Goal: Task Accomplishment & Management: Manage account settings

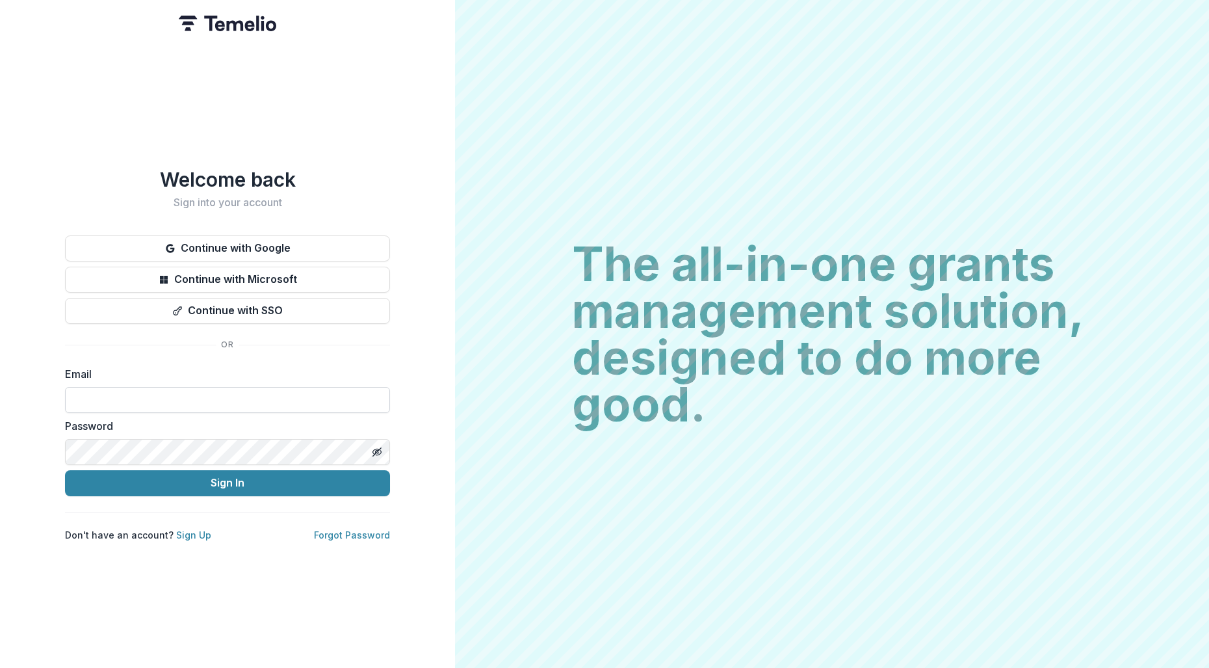
click at [183, 395] on input at bounding box center [227, 400] width 325 height 26
type input "**********"
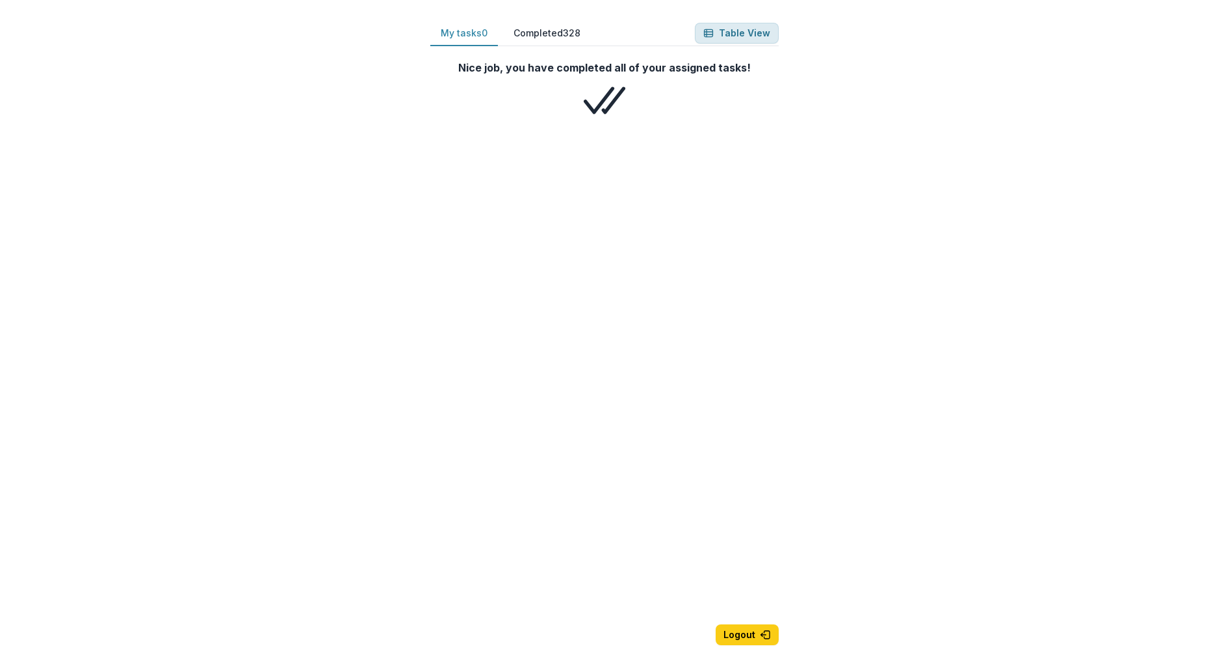
click at [737, 34] on button "Table View" at bounding box center [737, 33] width 84 height 21
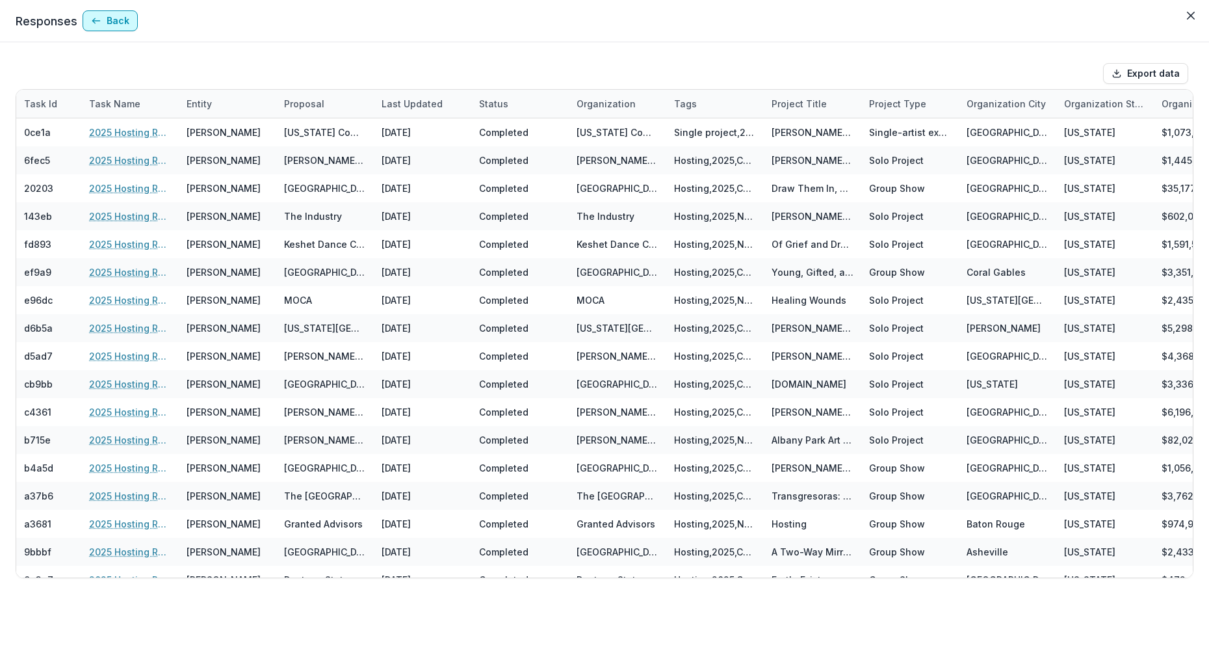
click at [118, 22] on button "Back" at bounding box center [110, 20] width 55 height 21
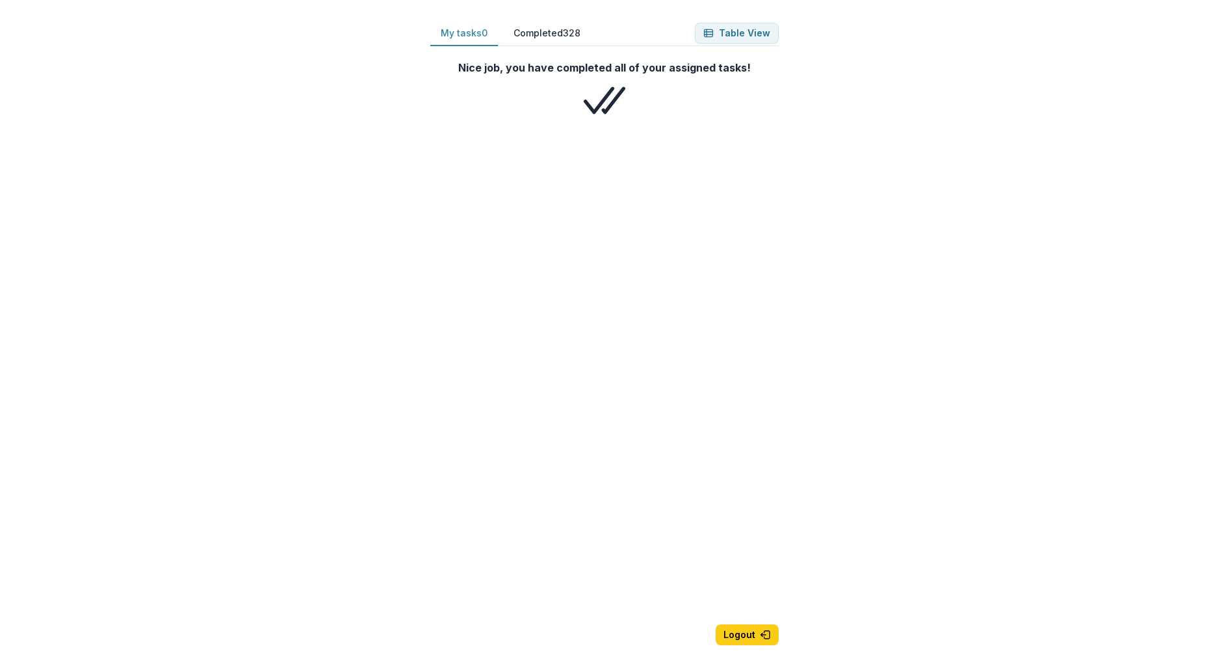
click at [547, 35] on button "Completed 328" at bounding box center [547, 33] width 88 height 25
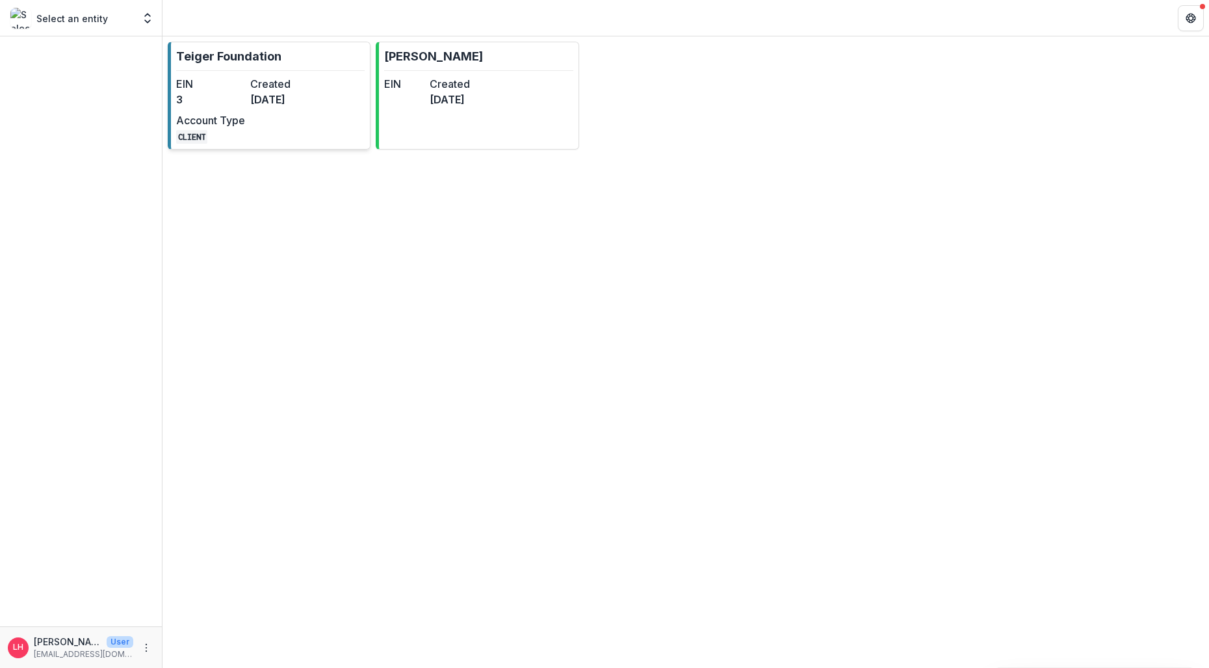
click at [227, 115] on dt "Account Type" at bounding box center [210, 120] width 69 height 16
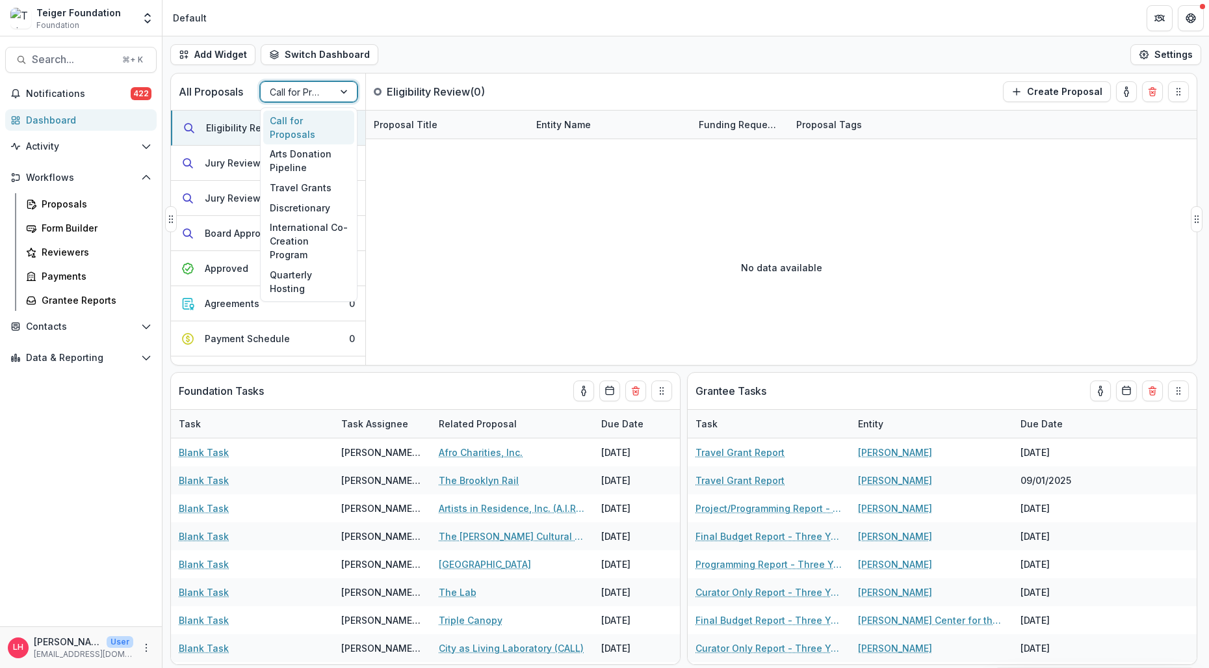
click at [345, 92] on div at bounding box center [345, 92] width 23 height 20
click at [299, 178] on div "Travel Grants" at bounding box center [308, 188] width 91 height 20
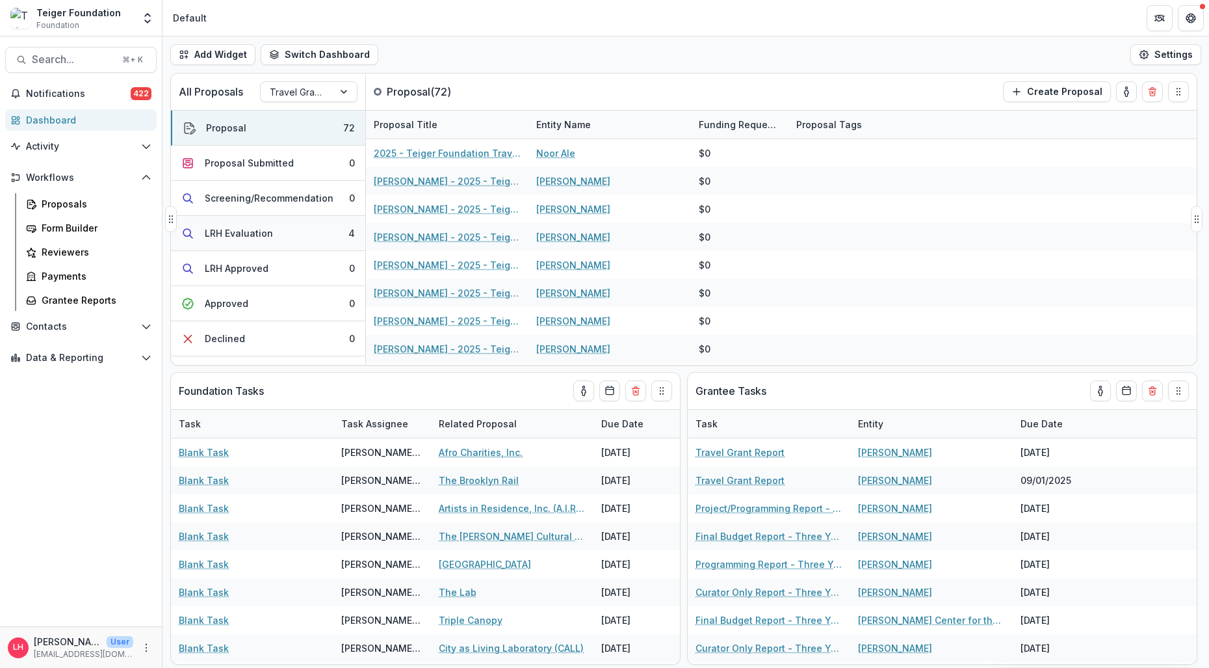
click at [259, 233] on div "LRH Evaluation" at bounding box center [239, 233] width 68 height 14
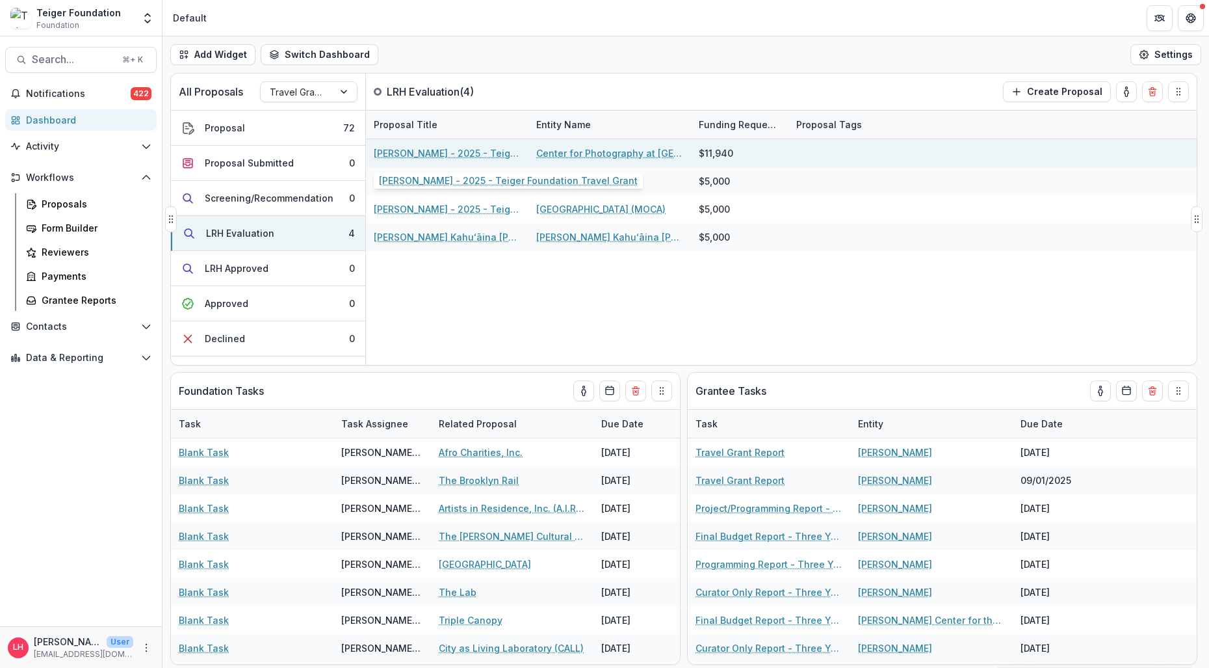
click at [453, 154] on link "Nadine Lemmon - 2025 - Teiger Foundation Travel Grant" at bounding box center [447, 153] width 147 height 14
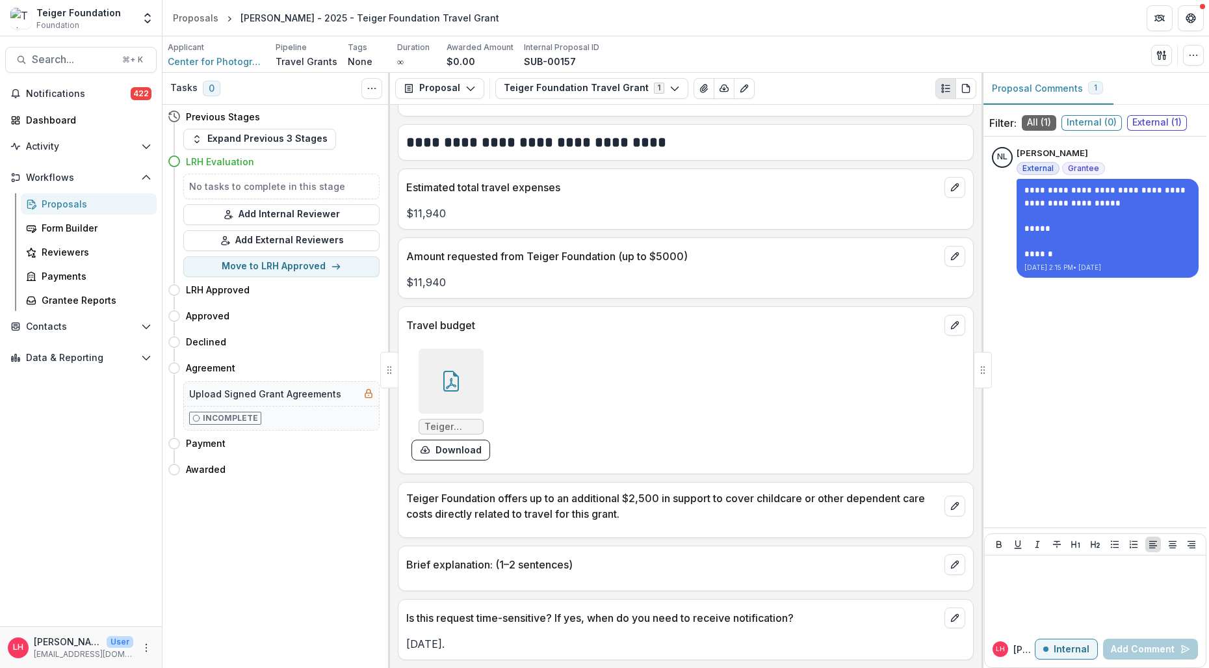
scroll to position [1772, 0]
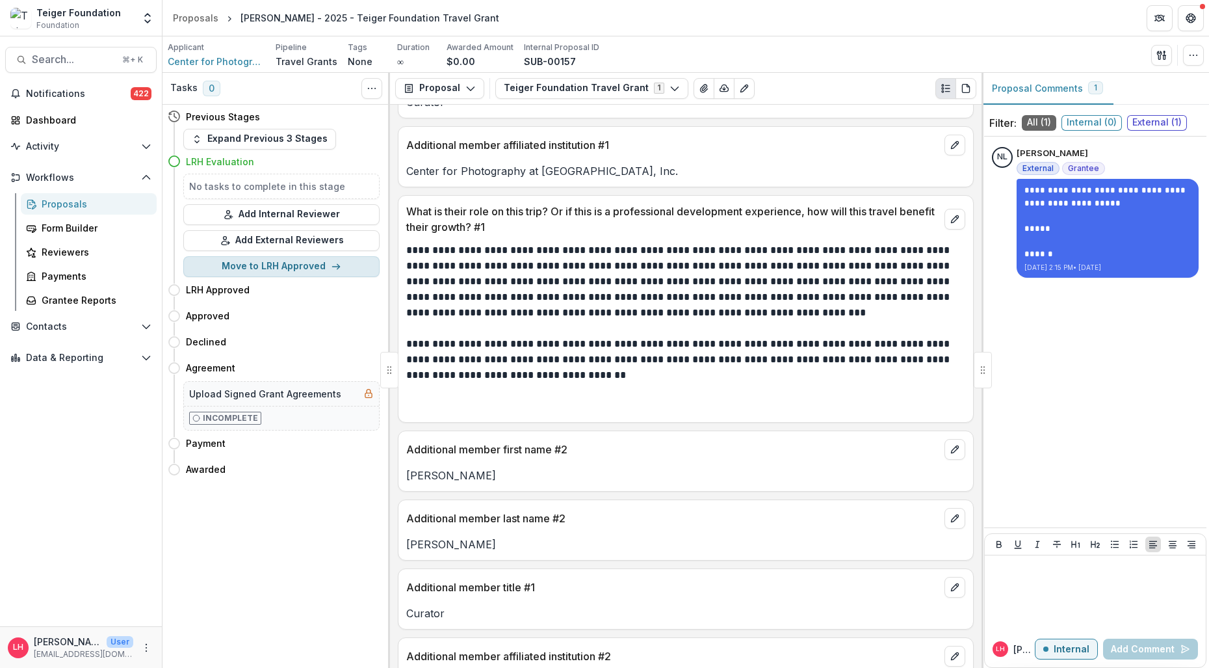
click at [287, 266] on button "Move to LRH Approved" at bounding box center [281, 266] width 196 height 21
select select "**********"
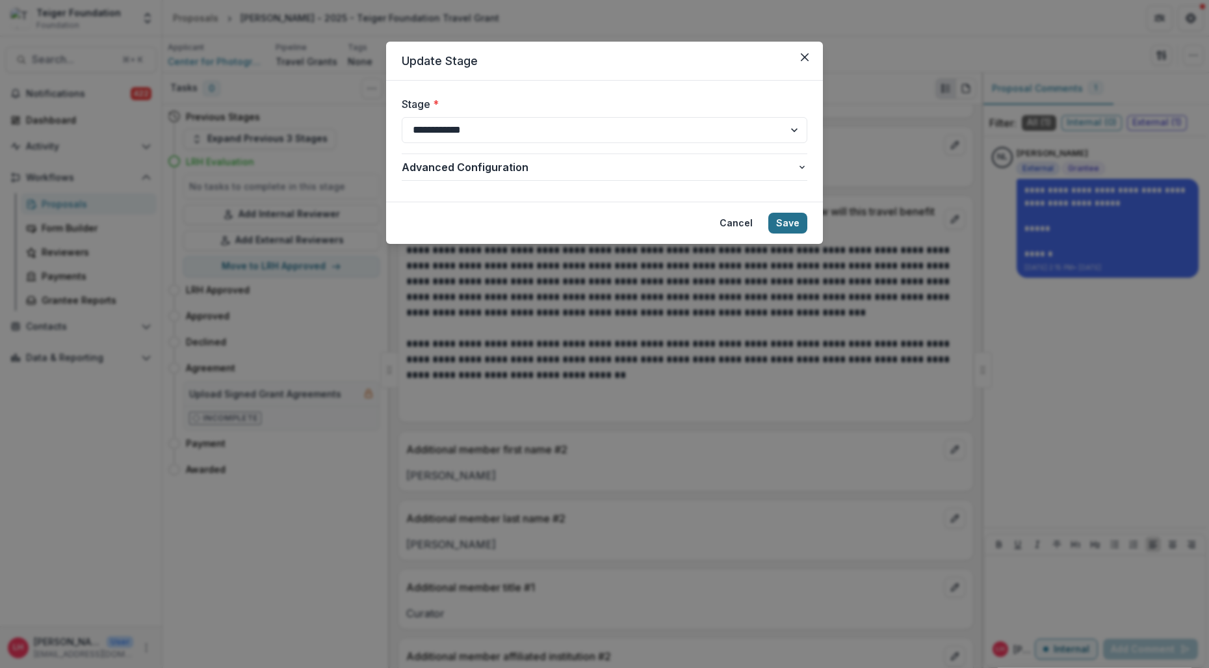
click at [782, 220] on button "Save" at bounding box center [788, 223] width 39 height 21
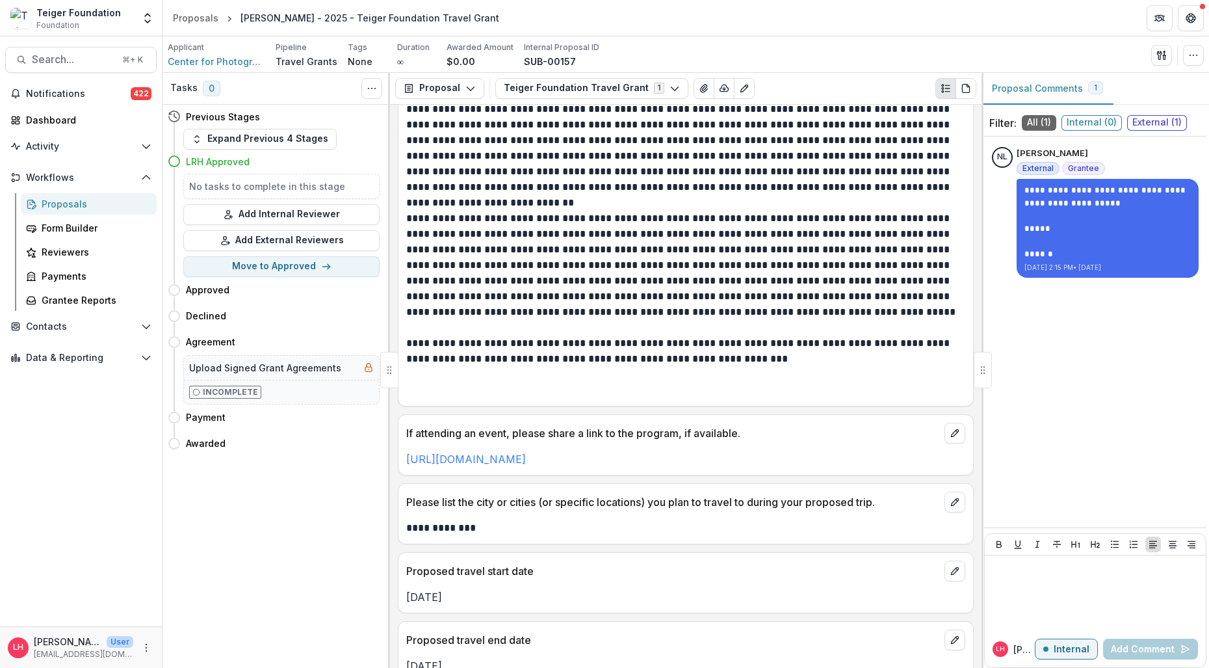
scroll to position [0, 0]
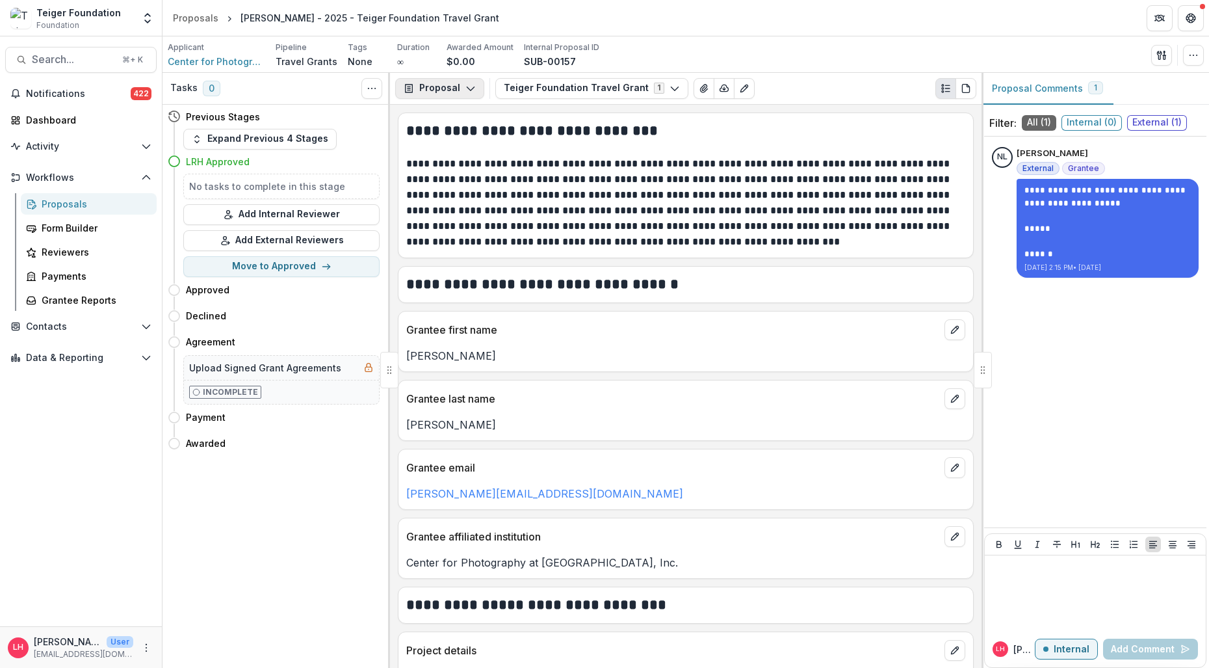
click at [436, 86] on button "Proposal" at bounding box center [439, 88] width 89 height 21
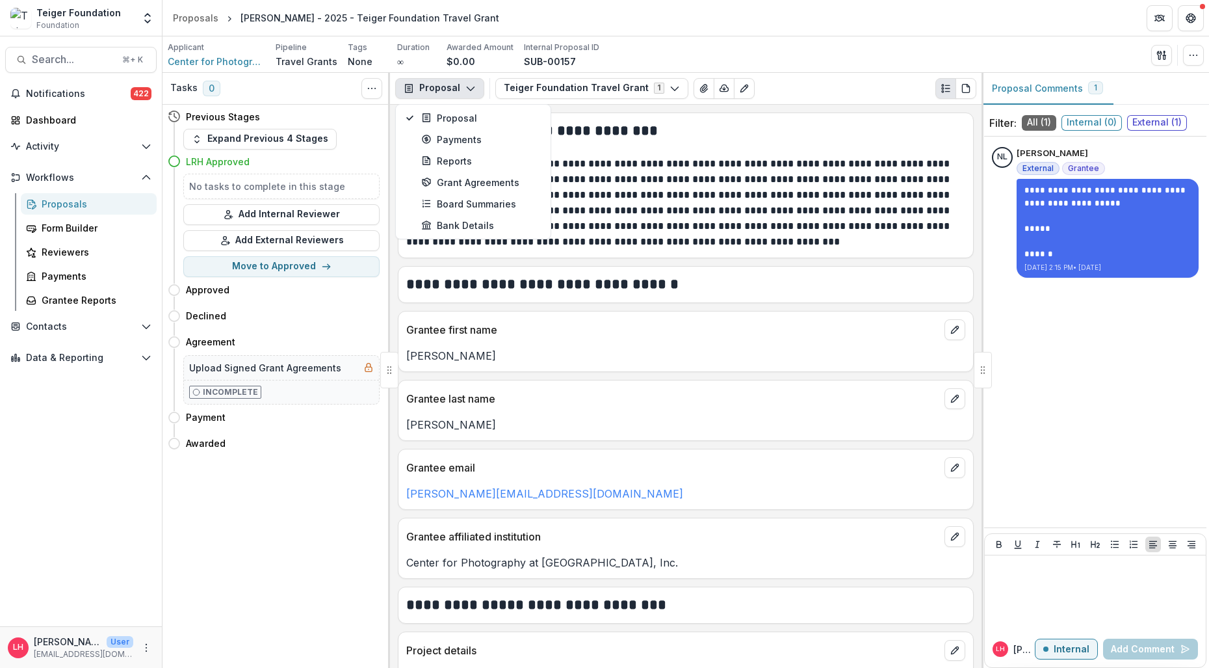
click at [436, 86] on button "Proposal" at bounding box center [439, 88] width 89 height 21
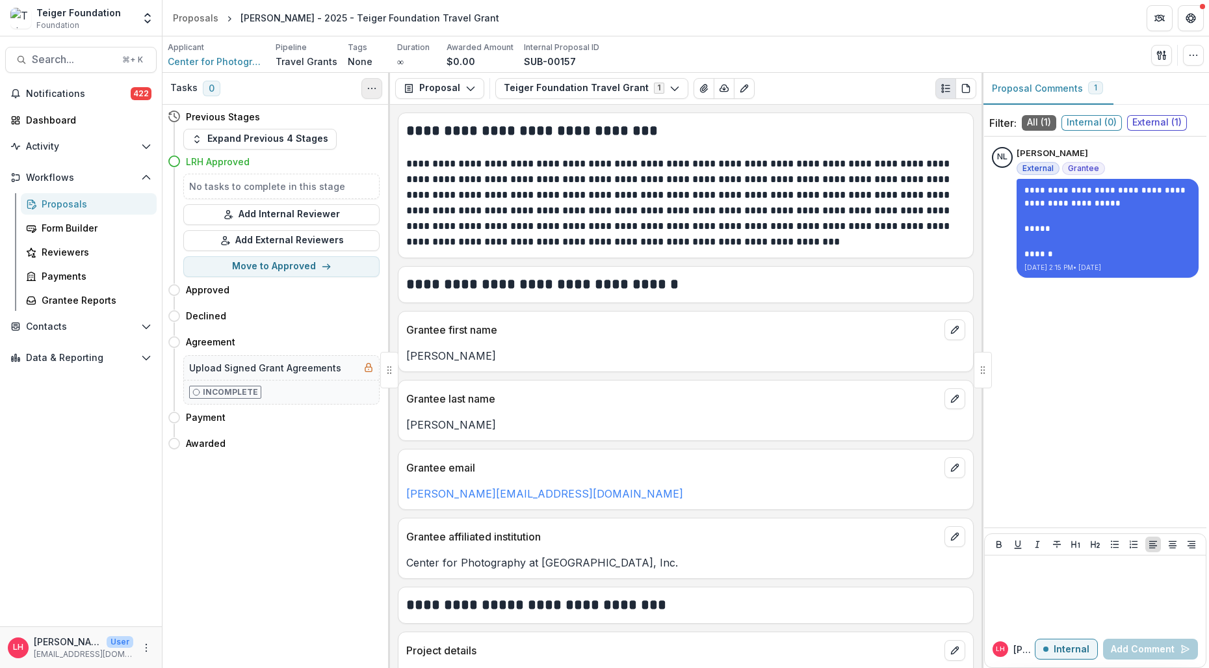
click at [372, 88] on circle "Toggle View Cancelled Tasks" at bounding box center [372, 88] width 1 height 1
click at [670, 88] on icon "button" at bounding box center [675, 88] width 10 height 10
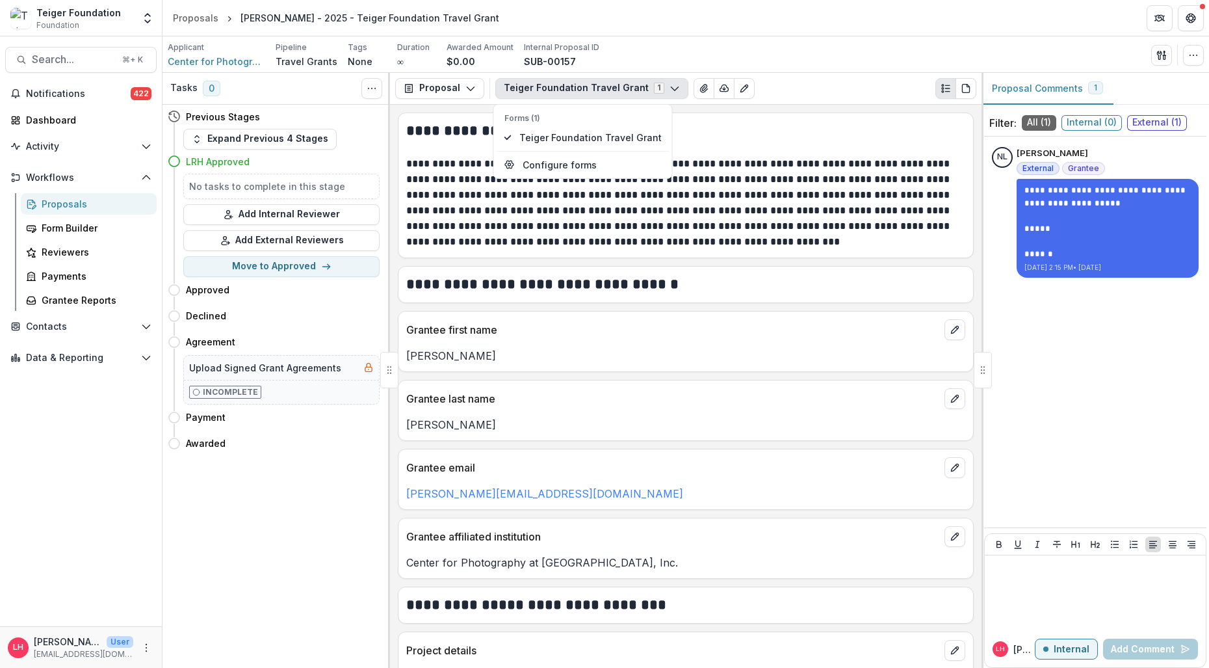
click at [670, 88] on icon "button" at bounding box center [675, 88] width 10 height 10
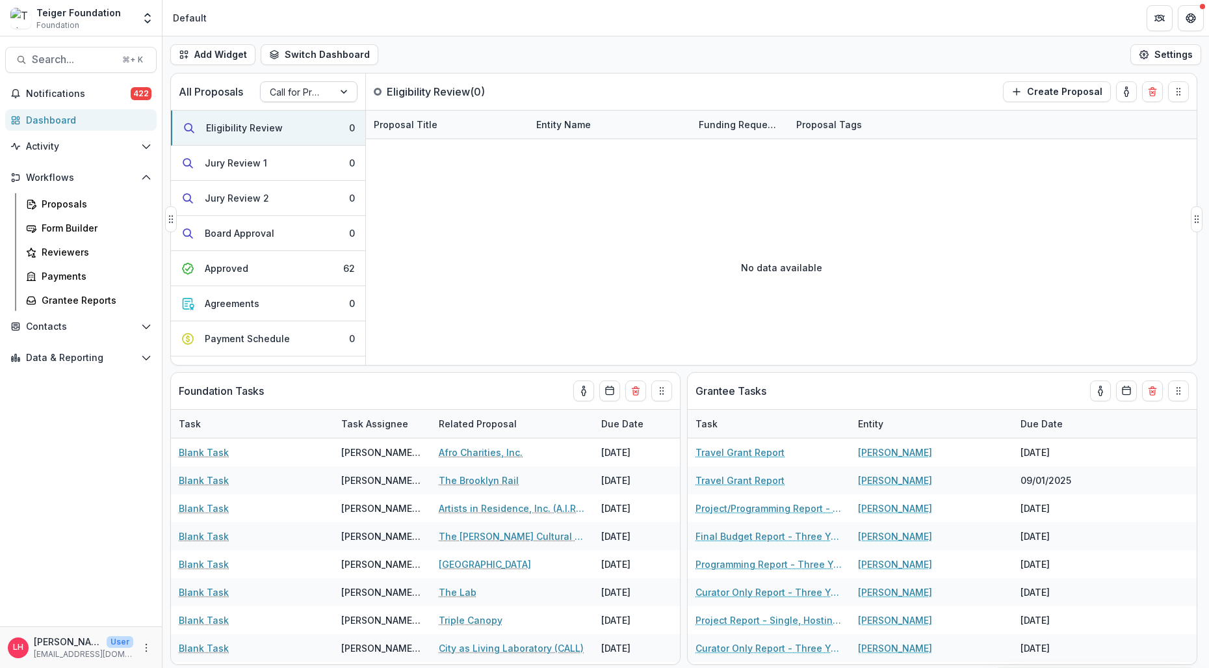
click at [317, 91] on div at bounding box center [297, 92] width 55 height 16
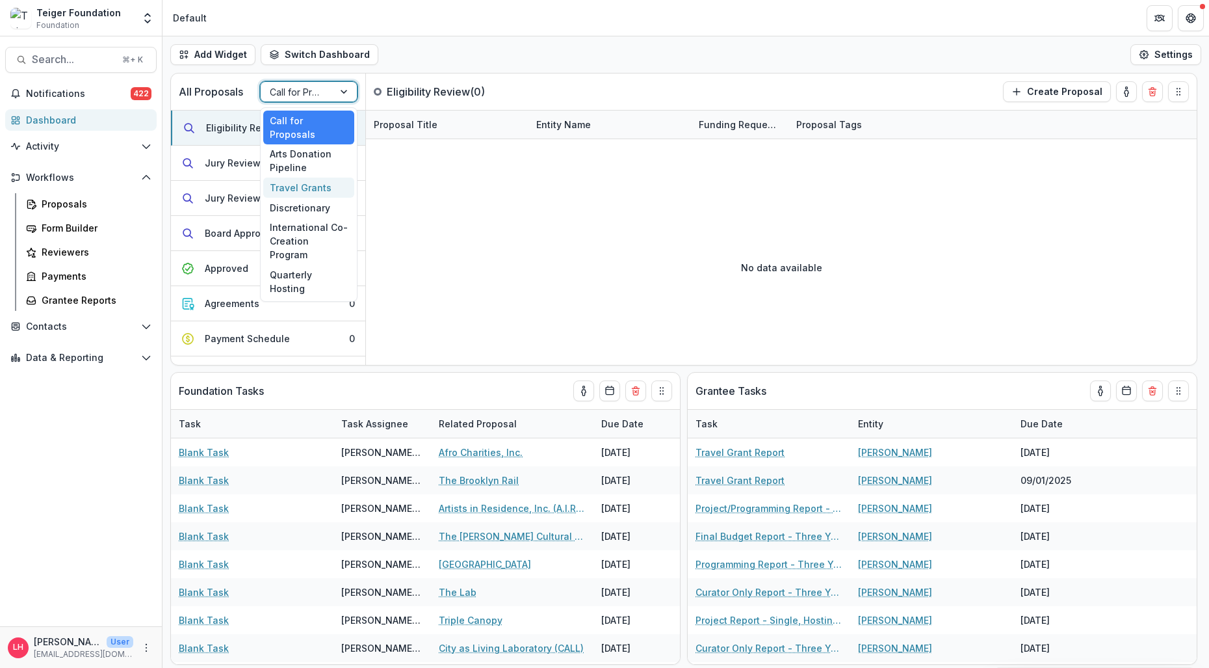
click at [304, 178] on div "Travel Grants" at bounding box center [308, 188] width 91 height 20
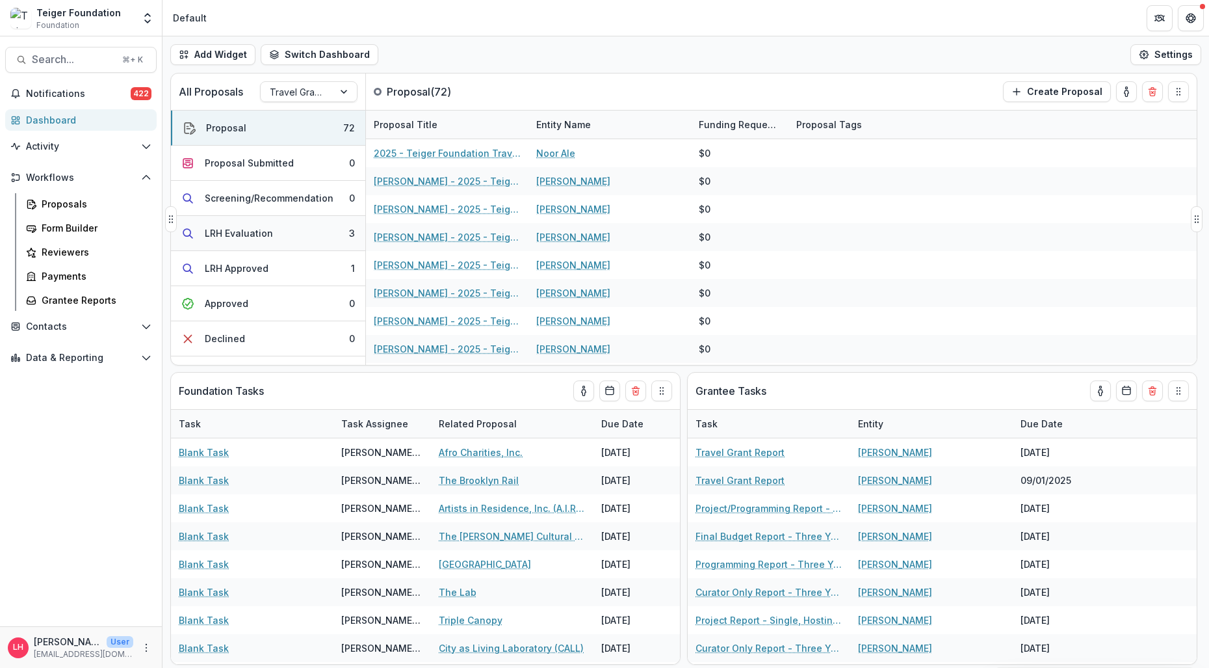
click at [251, 232] on div "LRH Evaluation" at bounding box center [239, 233] width 68 height 14
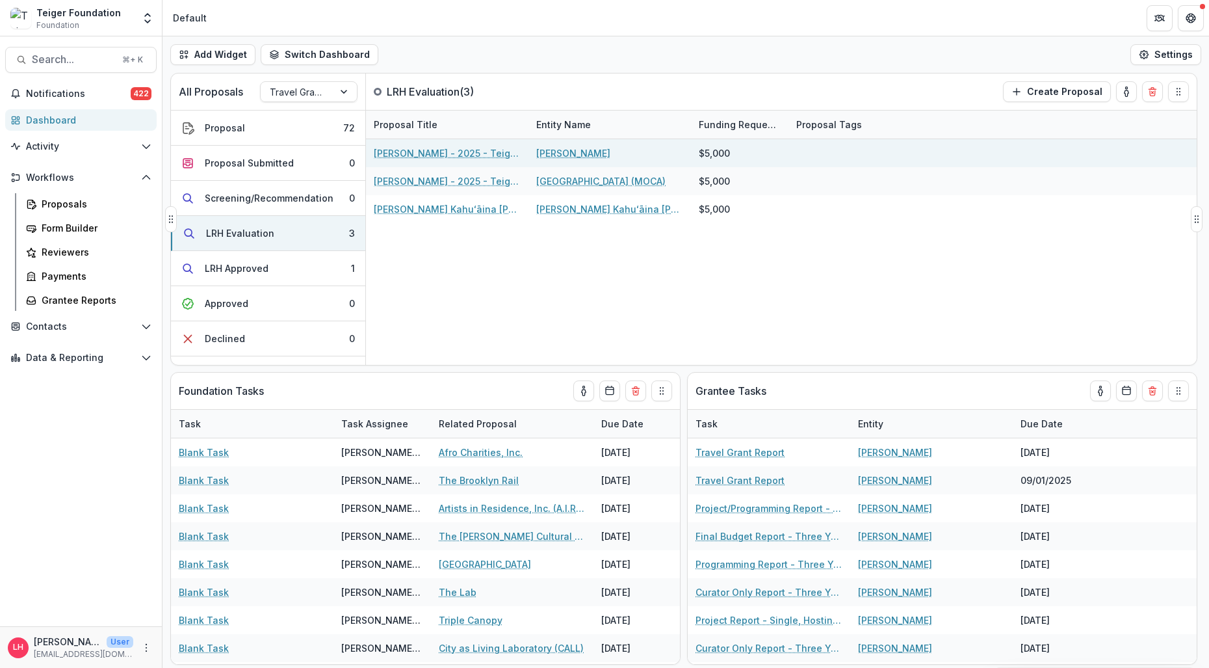
click at [418, 154] on link "Siddhartha V. Shah - 2025 - Teiger Foundation Travel Grant" at bounding box center [447, 153] width 147 height 14
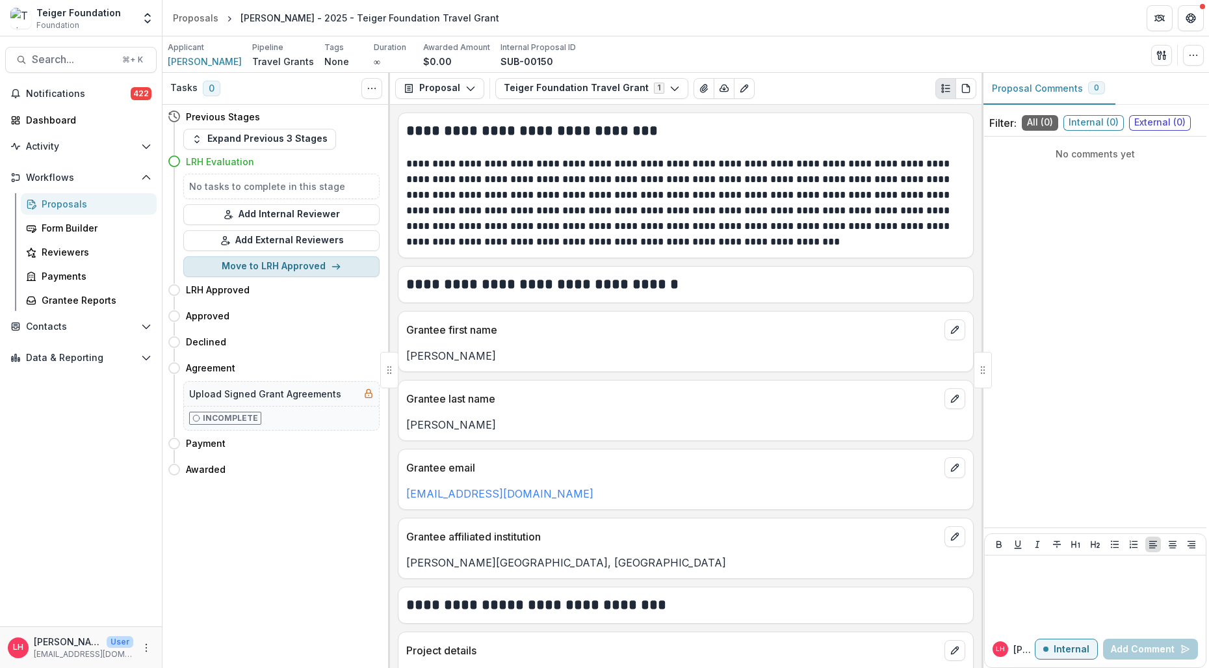
click at [331, 269] on icon "button" at bounding box center [336, 266] width 10 height 10
select select "**********"
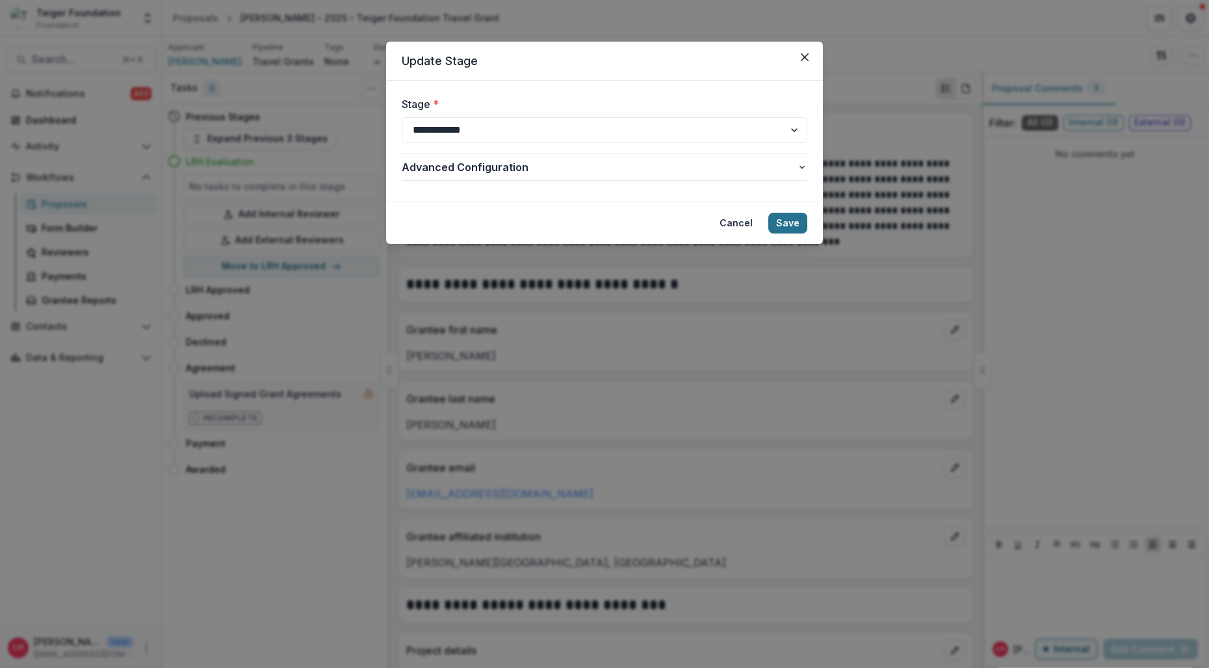
click at [789, 222] on button "Save" at bounding box center [788, 223] width 39 height 21
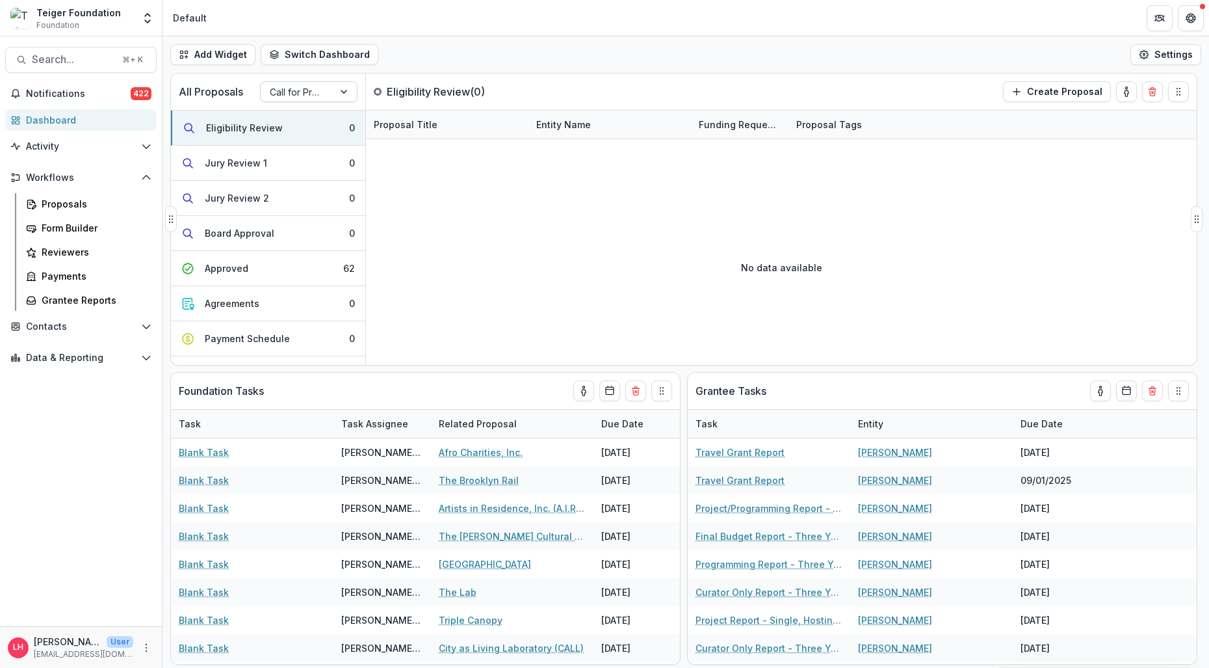
click at [332, 90] on div "Call for Proposals" at bounding box center [297, 92] width 73 height 19
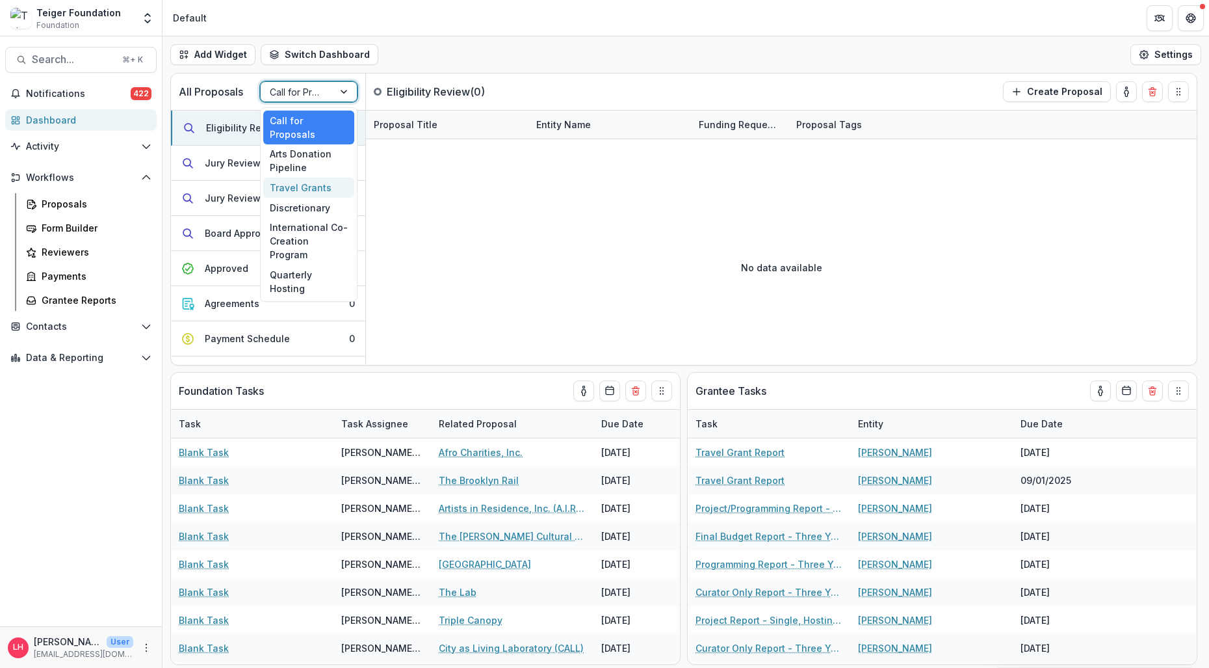
click at [311, 178] on div "Travel Grants" at bounding box center [308, 188] width 91 height 20
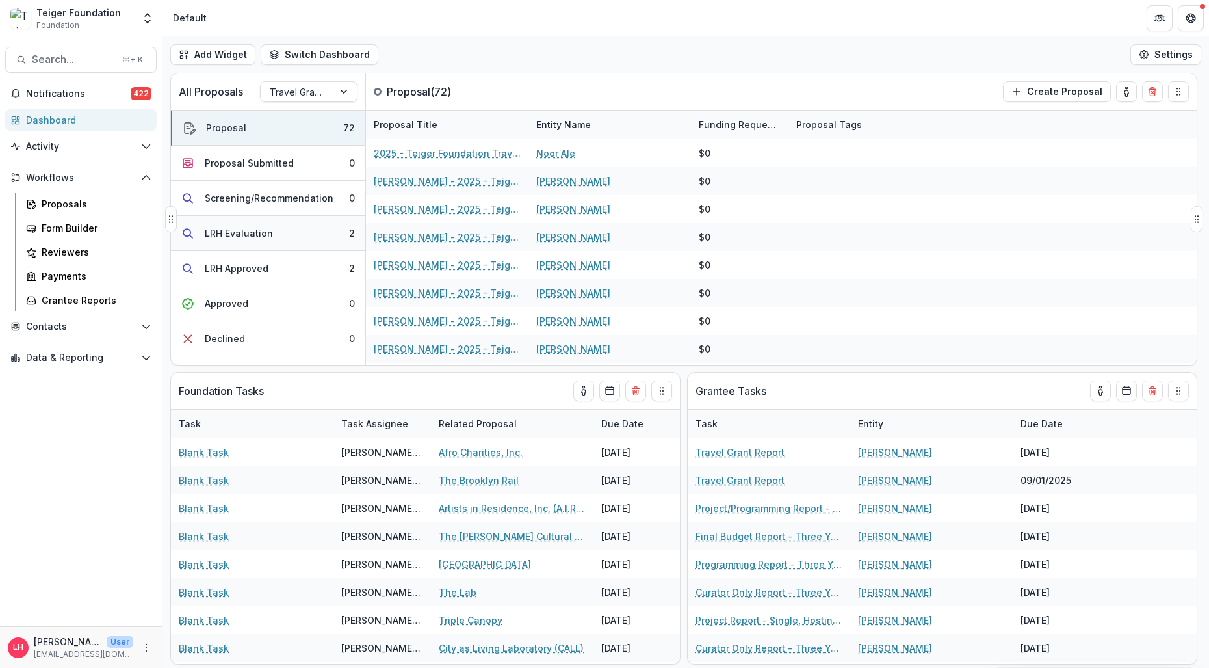
click at [263, 235] on div "LRH Evaluation" at bounding box center [239, 233] width 68 height 14
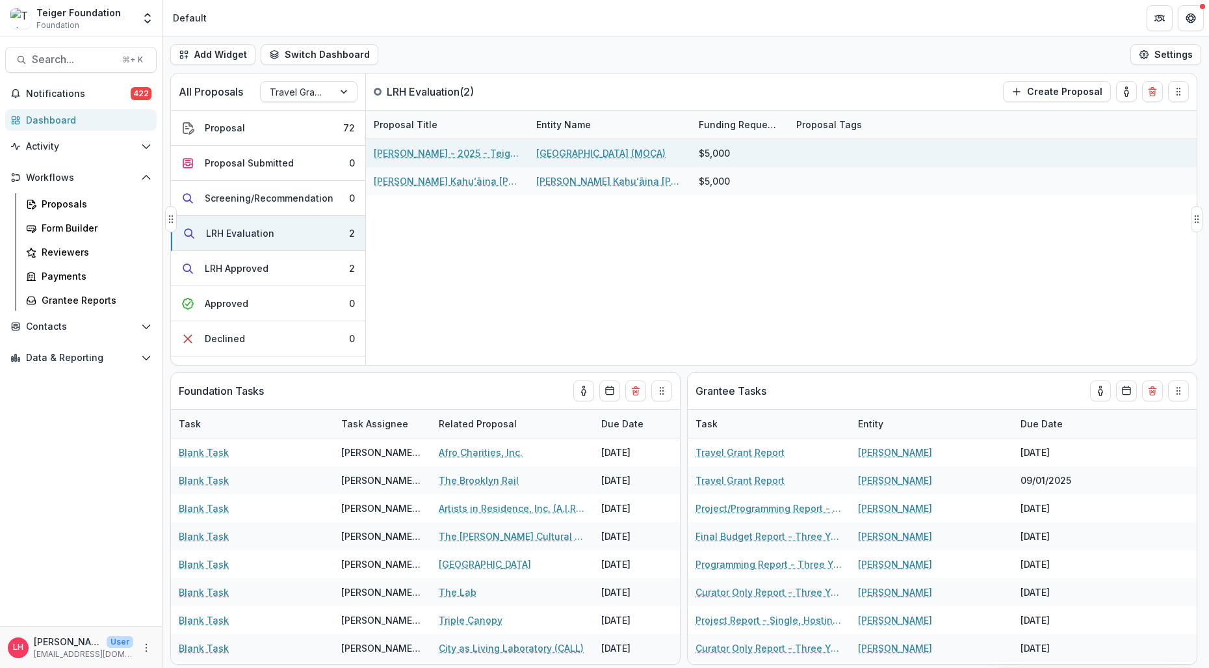
click at [414, 153] on link "Clara Kim - 2025 - Teiger Foundation Travel Grant" at bounding box center [447, 153] width 147 height 14
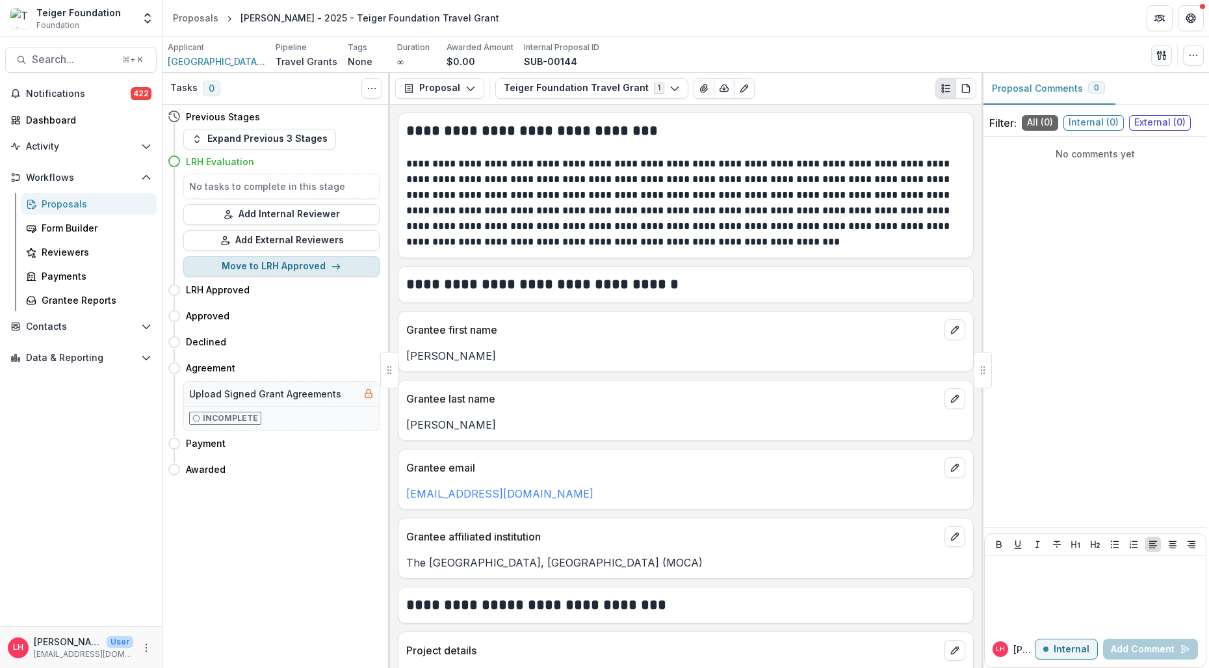
click at [283, 266] on button "Move to LRH Approved" at bounding box center [281, 266] width 196 height 21
select select "**********"
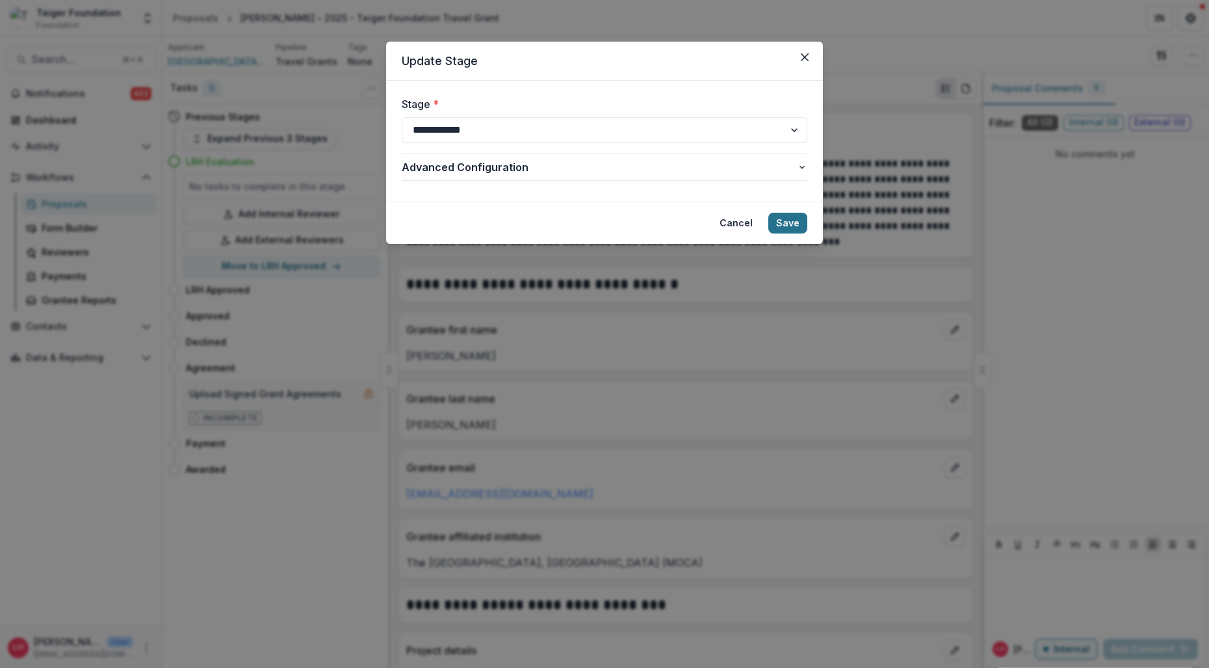
click at [785, 222] on button "Save" at bounding box center [788, 223] width 39 height 21
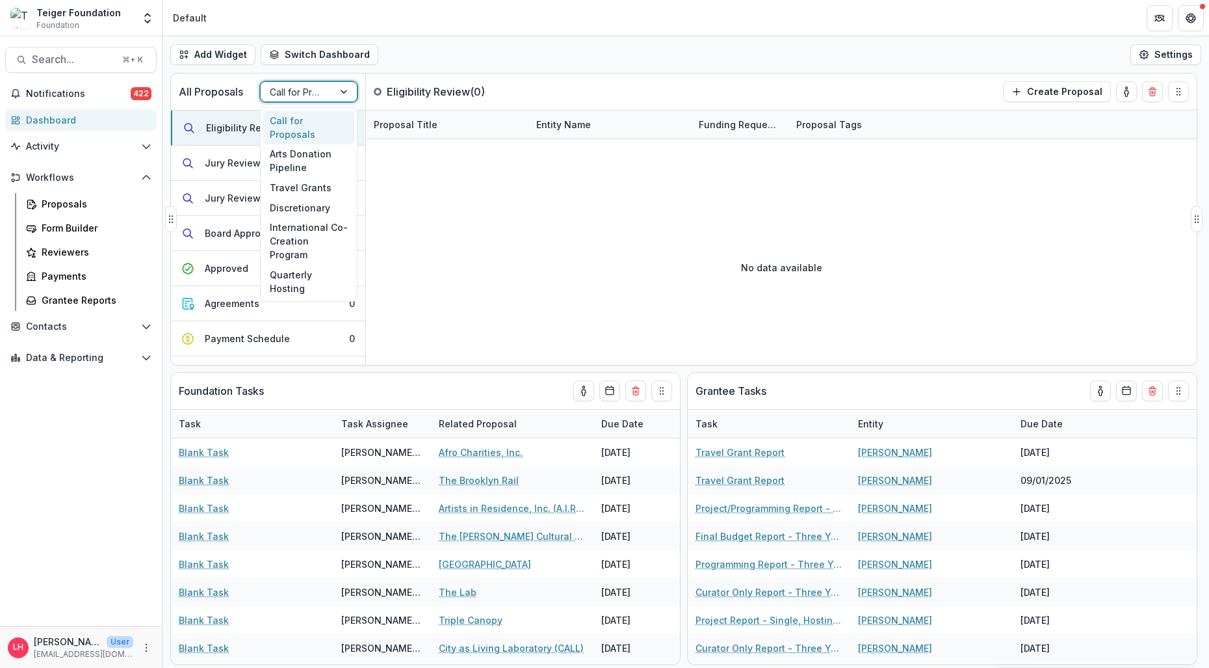
click at [325, 92] on div "Call for Proposals" at bounding box center [297, 92] width 73 height 19
click at [313, 178] on div "Travel Grants" at bounding box center [308, 188] width 91 height 20
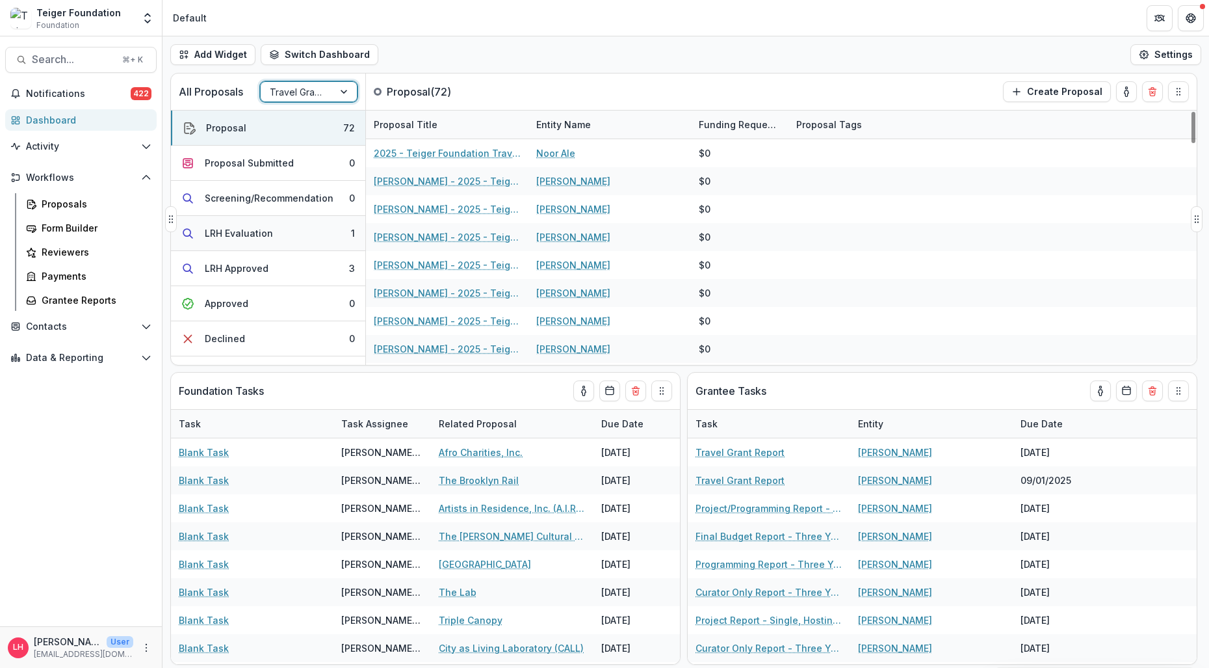
click at [249, 234] on div "LRH Evaluation" at bounding box center [239, 233] width 68 height 14
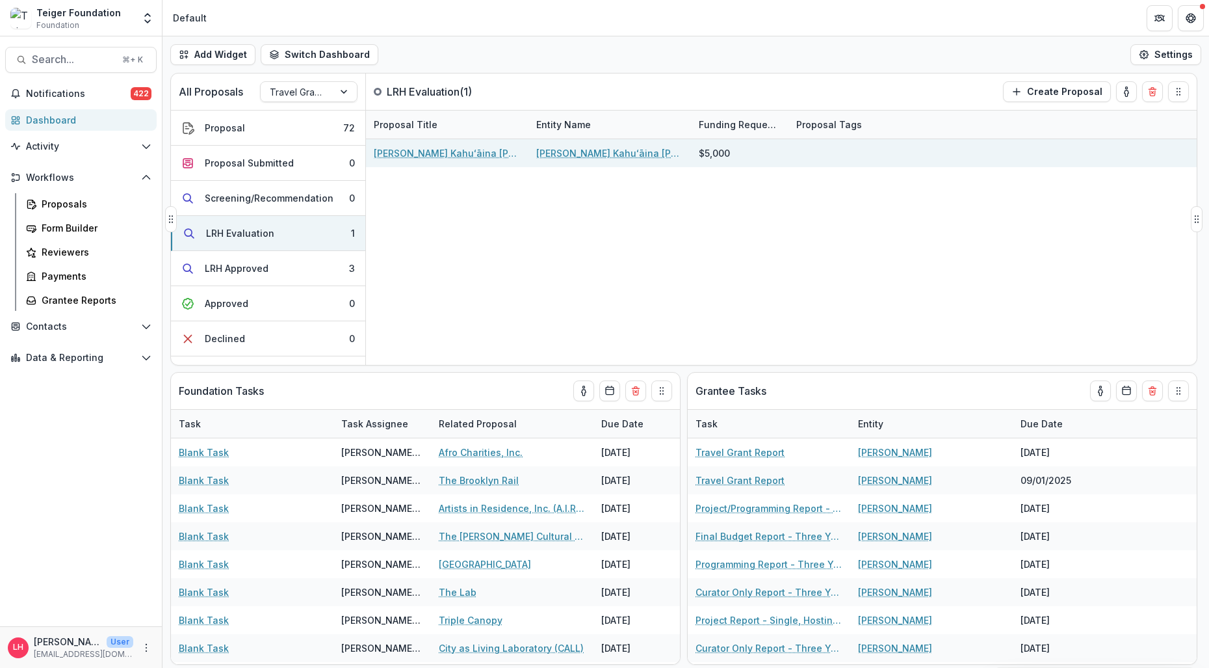
click at [441, 153] on link "Drew Kahuʻāina Broderick - 2025 - Teiger Foundation Travel Grant" at bounding box center [447, 153] width 147 height 14
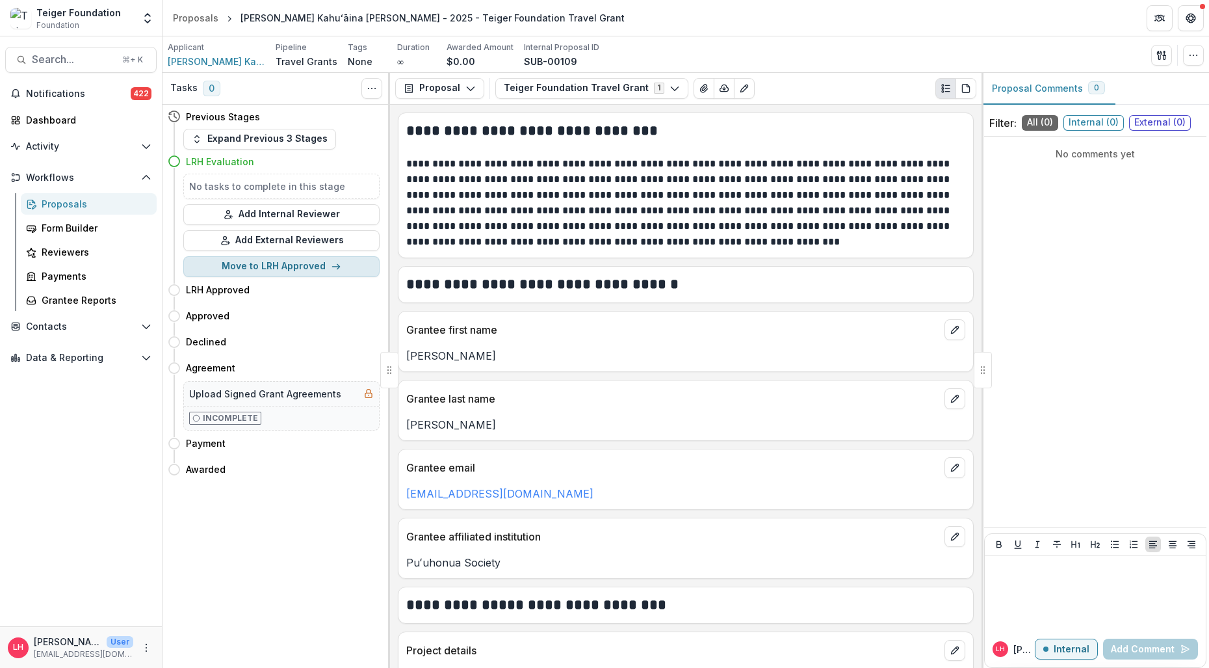
click at [274, 263] on button "Move to LRH Approved" at bounding box center [281, 266] width 196 height 21
select select "**********"
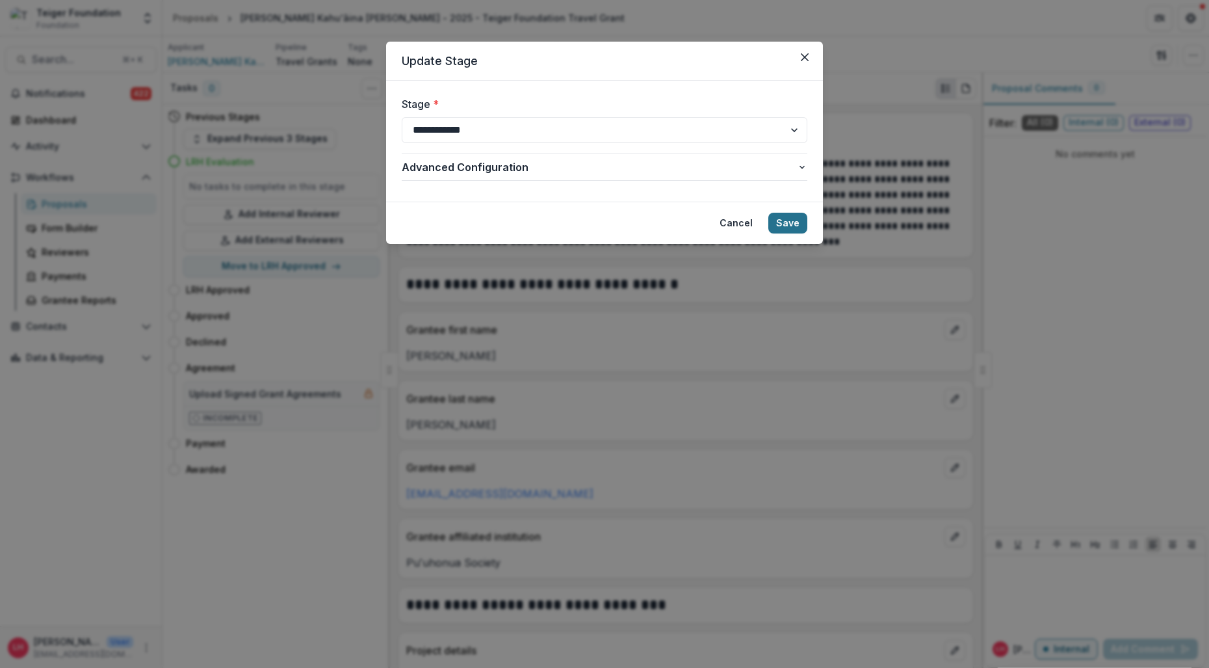
click at [785, 219] on button "Save" at bounding box center [788, 223] width 39 height 21
